Goal: Find specific page/section

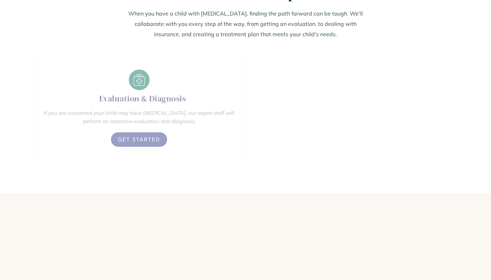
scroll to position [446, 0]
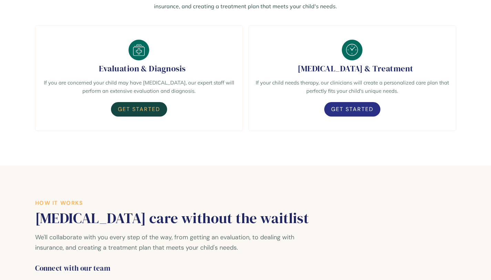
click at [133, 115] on link "Get Started" at bounding box center [139, 109] width 56 height 14
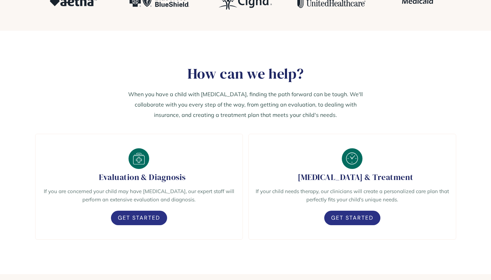
scroll to position [0, 0]
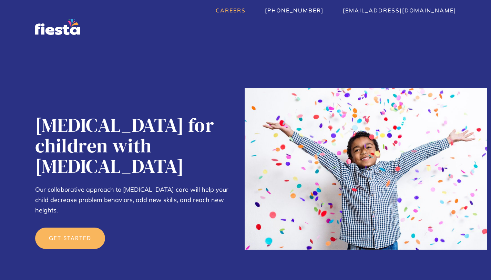
click at [245, 11] on link "Careers" at bounding box center [231, 10] width 30 height 7
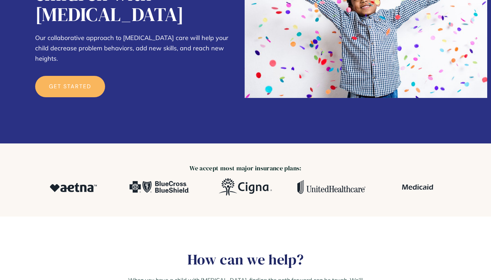
scroll to position [152, 0]
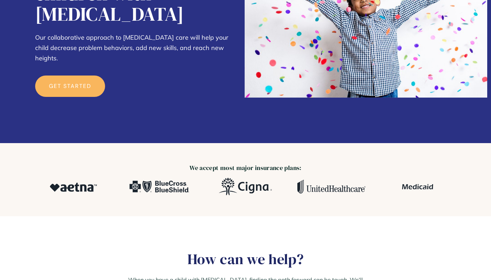
click at [337, 182] on img at bounding box center [331, 186] width 68 height 14
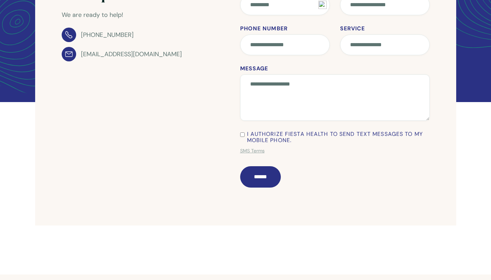
scroll to position [164, 0]
